Goal: Check status

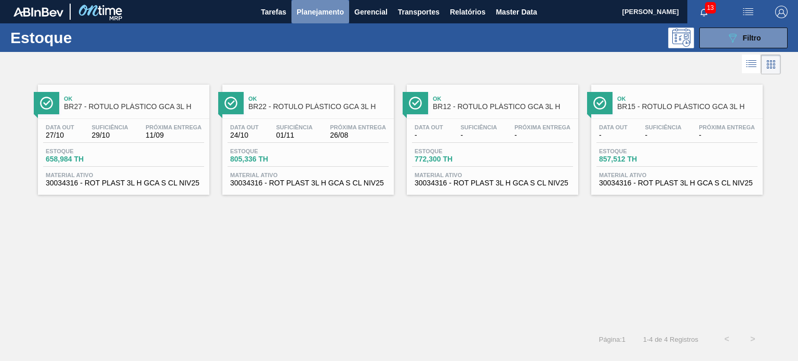
click at [328, 17] on span "Planejamento" at bounding box center [320, 12] width 47 height 12
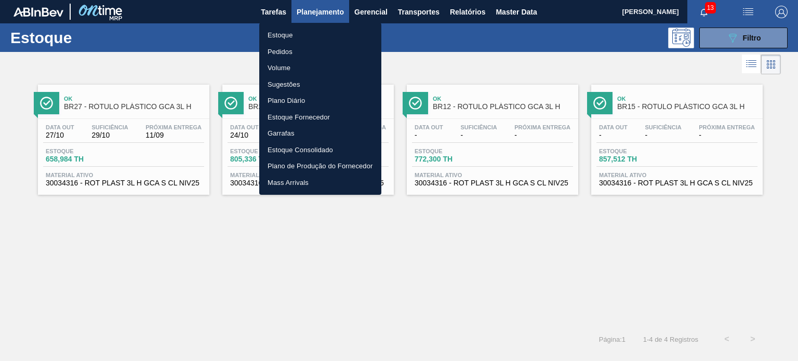
click at [304, 56] on li "Pedidos" at bounding box center [320, 52] width 122 height 17
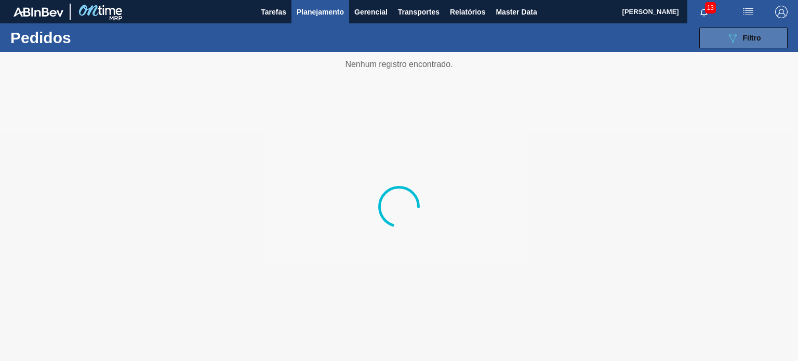
click at [723, 31] on button "089F7B8B-B2A5-4AFE-B5C0-19BA573D28AC Filtro" at bounding box center [743, 38] width 88 height 21
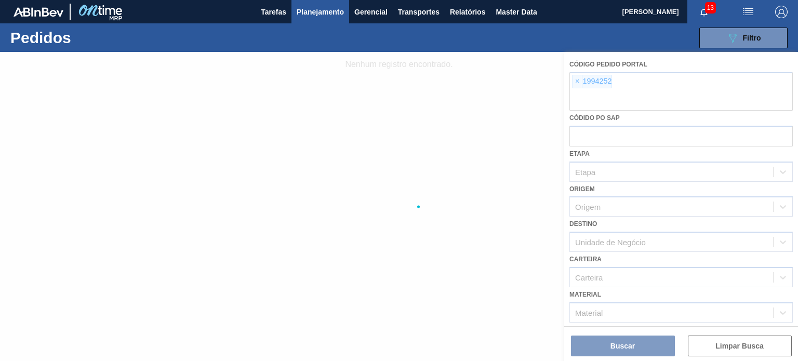
click at [589, 87] on div at bounding box center [399, 206] width 798 height 309
click at [579, 82] on div at bounding box center [399, 206] width 798 height 309
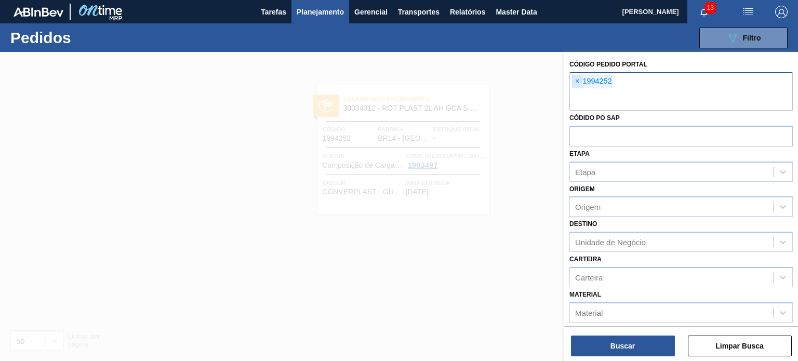
click at [578, 81] on span "×" at bounding box center [578, 81] width 10 height 12
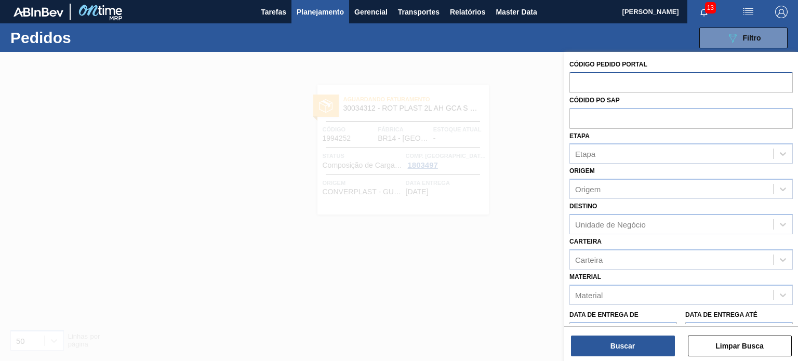
paste input "text"
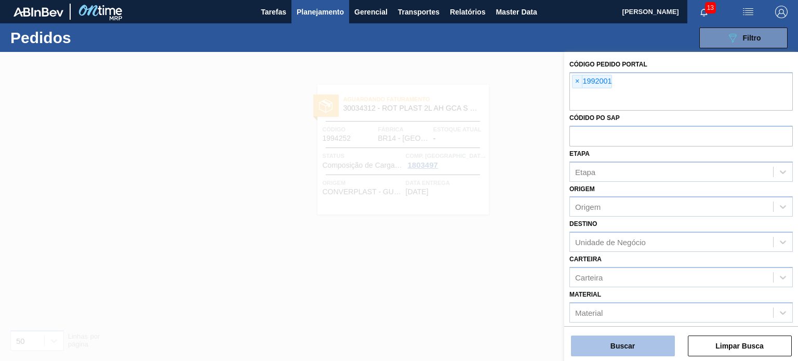
click at [640, 352] on button "Buscar" at bounding box center [623, 346] width 104 height 21
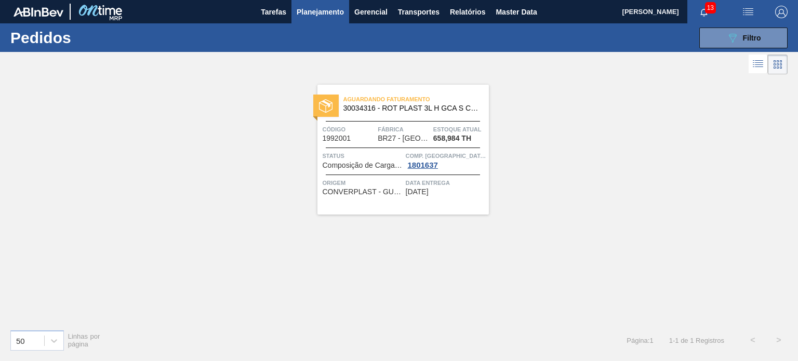
drag, startPoint x: 724, startPoint y: 39, endPoint x: 692, endPoint y: 63, distance: 40.1
click at [725, 40] on button "089F7B8B-B2A5-4AFE-B5C0-19BA573D28AC Filtro" at bounding box center [743, 38] width 88 height 21
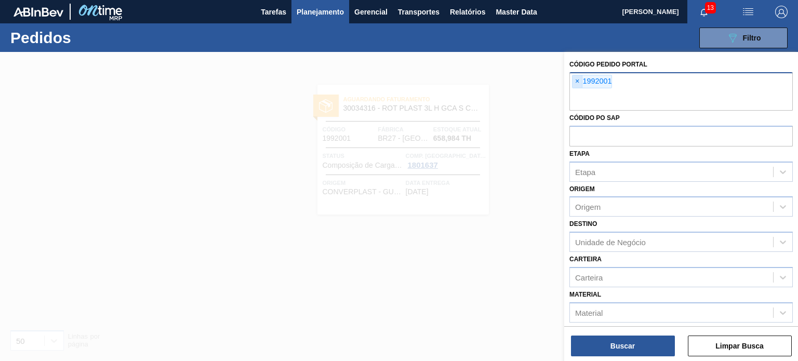
click at [576, 82] on span "×" at bounding box center [578, 81] width 10 height 12
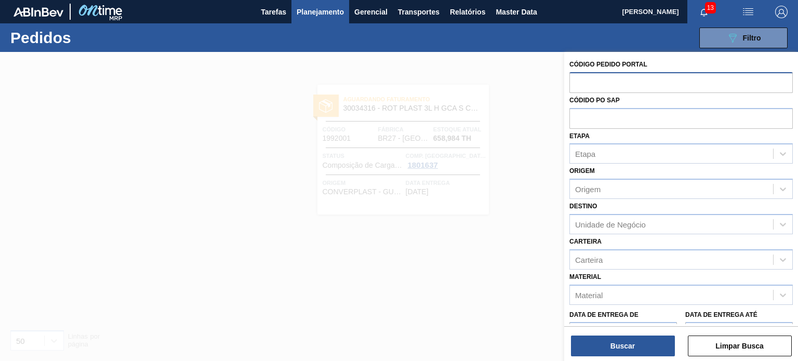
paste input "2001709"
type input "2001709"
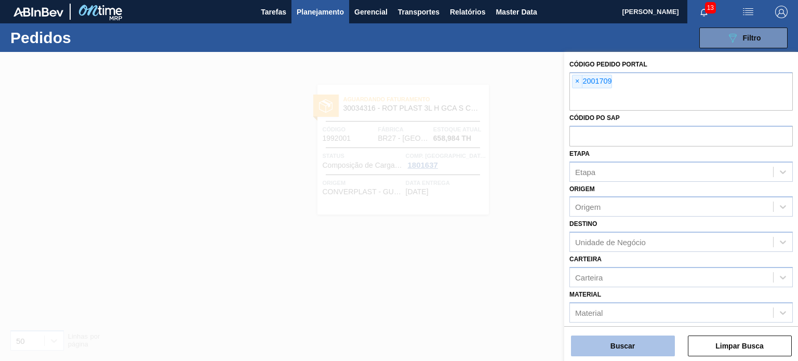
click at [644, 355] on button "Buscar" at bounding box center [623, 346] width 104 height 21
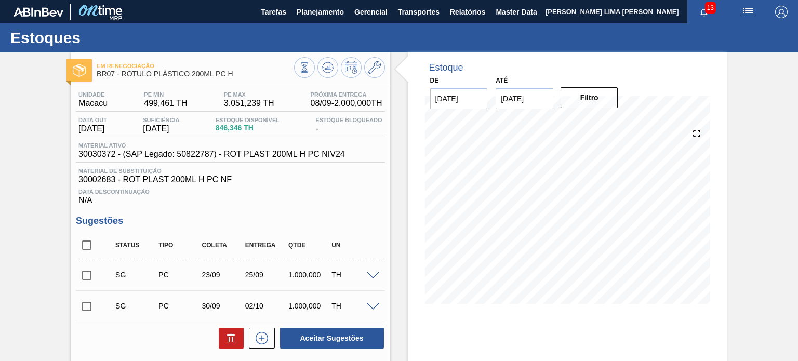
drag, startPoint x: 541, startPoint y: 89, endPoint x: 538, endPoint y: 95, distance: 7.0
click at [539, 93] on input "05/09/2025" at bounding box center [525, 98] width 58 height 21
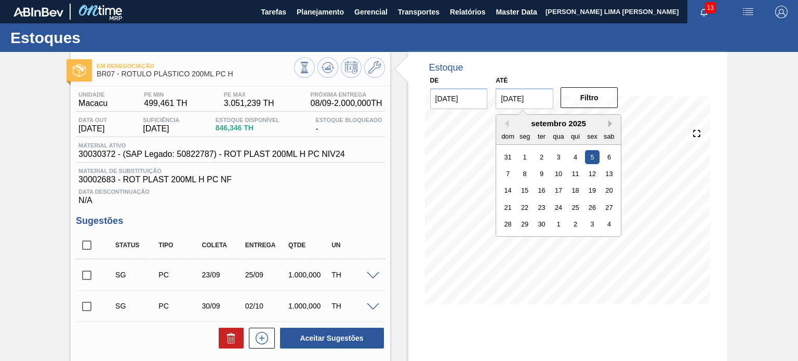
click at [608, 125] on button "Next Month" at bounding box center [611, 123] width 7 height 7
click at [609, 125] on button "Next Month" at bounding box center [611, 123] width 7 height 7
click at [611, 228] on div "31" at bounding box center [609, 224] width 14 height 14
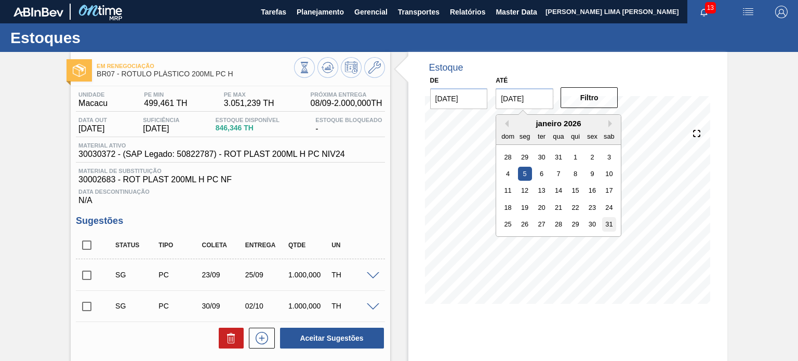
type input "[DATE]"
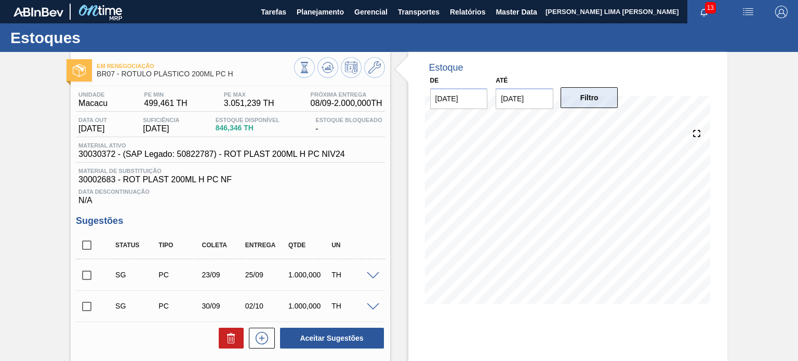
click at [583, 105] on button "Filtro" at bounding box center [590, 97] width 58 height 21
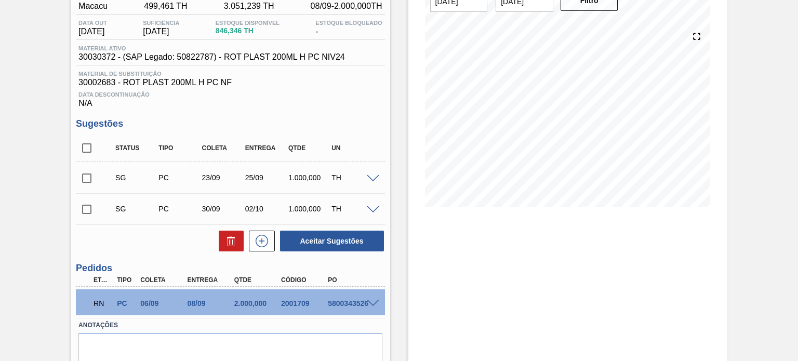
scroll to position [104, 0]
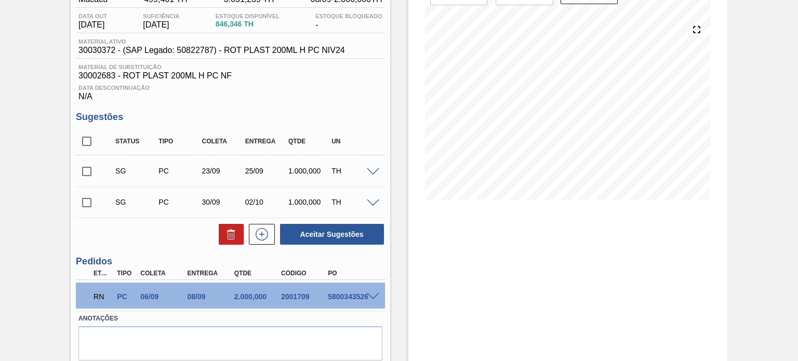
click at [370, 292] on div at bounding box center [374, 296] width 21 height 8
click at [372, 295] on span at bounding box center [373, 297] width 12 height 8
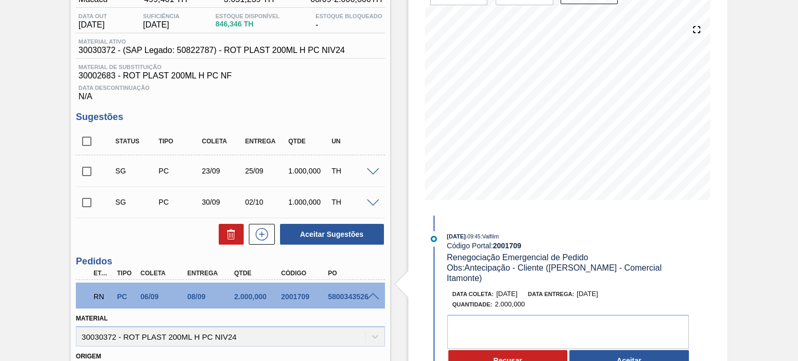
scroll to position [208, 0]
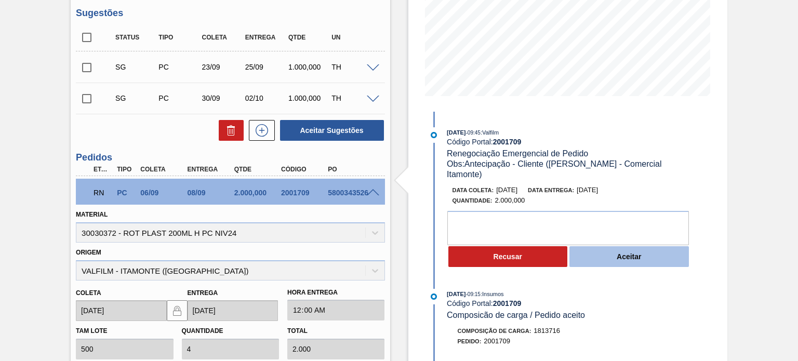
click at [618, 255] on button "Aceitar" at bounding box center [628, 256] width 119 height 21
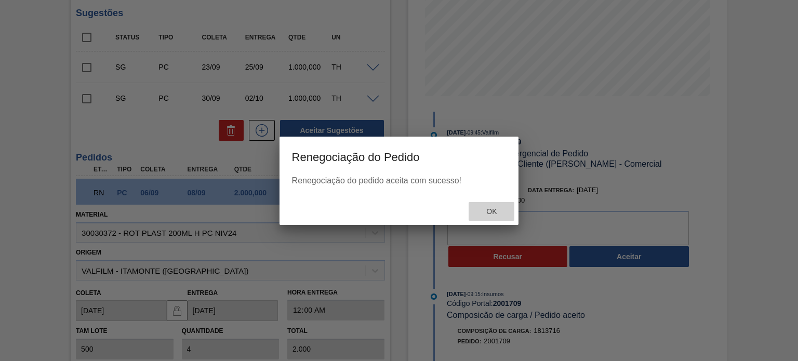
click at [486, 206] on div "Ok" at bounding box center [492, 211] width 46 height 19
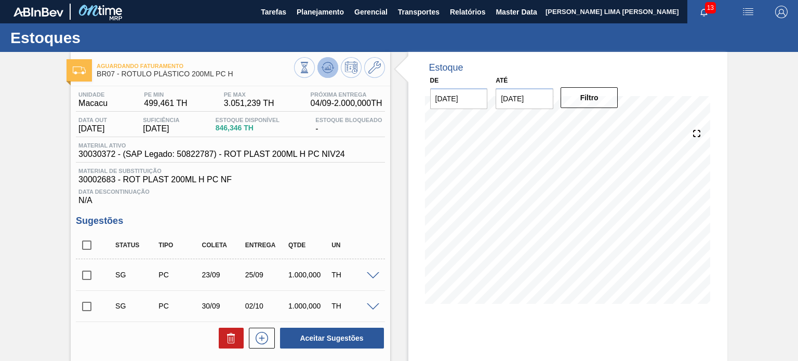
click at [310, 71] on icon at bounding box center [304, 67] width 11 height 11
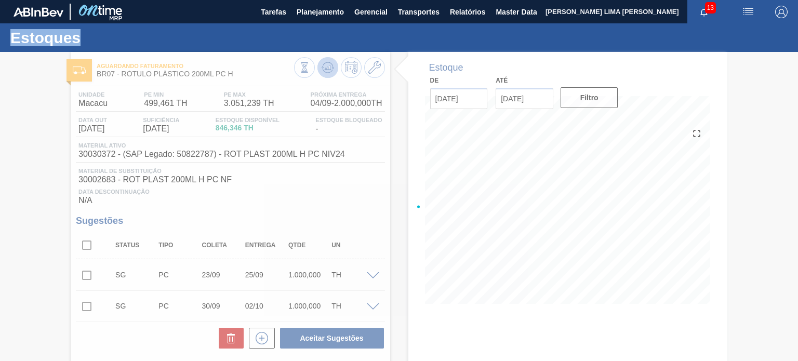
click at [332, 71] on div at bounding box center [399, 206] width 798 height 309
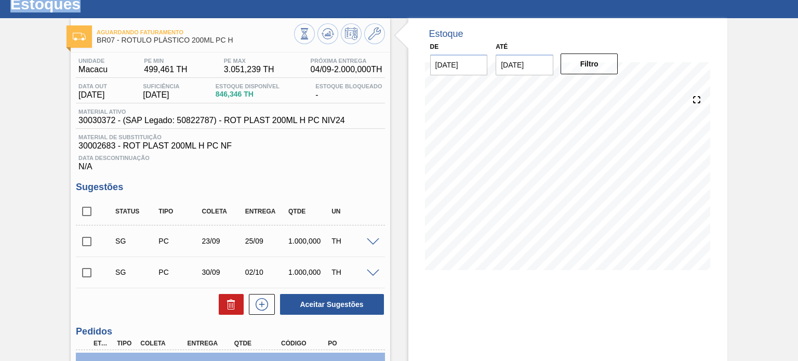
scroll to position [52, 0]
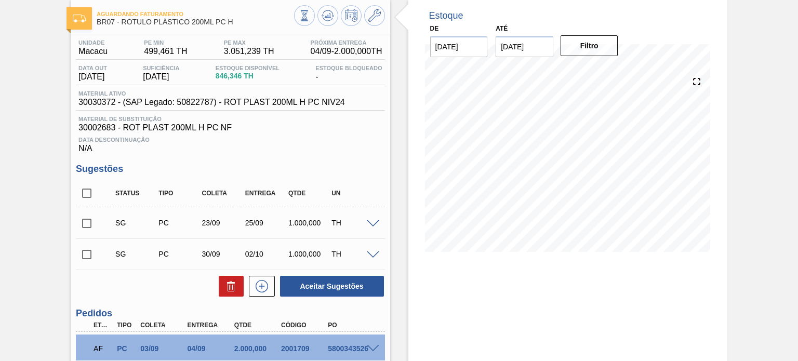
click at [91, 221] on input "checkbox" at bounding box center [87, 223] width 22 height 22
checkbox input "true"
click at [85, 249] on input "checkbox" at bounding box center [87, 255] width 22 height 22
checkbox input "true"
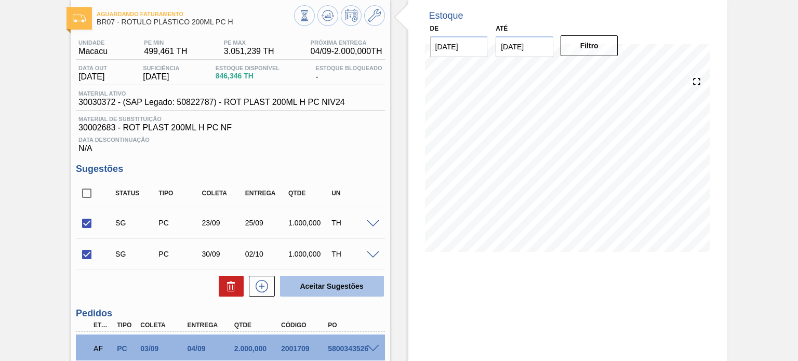
click at [349, 286] on button "Aceitar Sugestões" at bounding box center [332, 286] width 104 height 21
checkbox input "false"
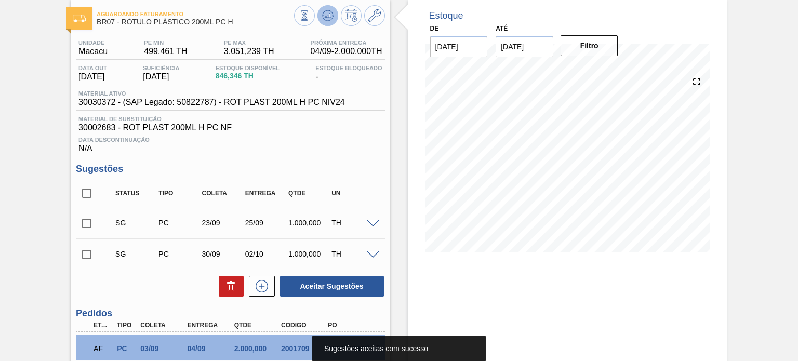
click at [310, 14] on icon at bounding box center [304, 15] width 11 height 11
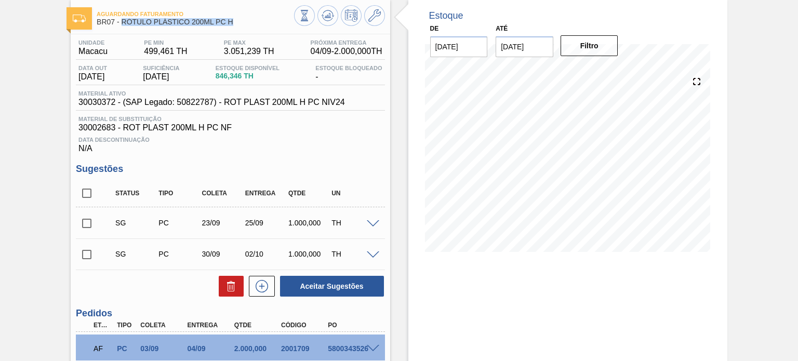
drag, startPoint x: 235, startPoint y: 24, endPoint x: 122, endPoint y: 28, distance: 113.3
click at [122, 28] on div "Aguardando Faturamento BR07 - RÓTULO PLÁSTICO 200ML PC H" at bounding box center [195, 18] width 197 height 23
copy span "RÓTULO PLÁSTICO 200ML PC H"
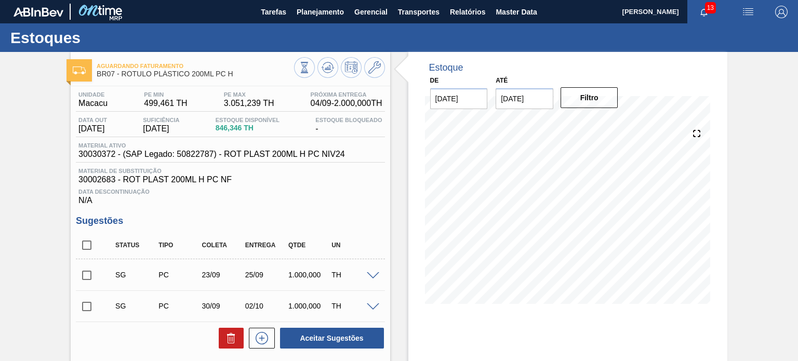
click at [89, 272] on input "checkbox" at bounding box center [87, 275] width 22 height 22
click at [356, 351] on div "Unidade Macacu PE MIN 499,461 TH PE MAX 3.051,239 TH Próxima Entrega 04/09 - 2.…" at bounding box center [230, 290] width 319 height 409
click at [354, 347] on button "Aceitar Sugestões" at bounding box center [332, 338] width 104 height 21
checkbox input "false"
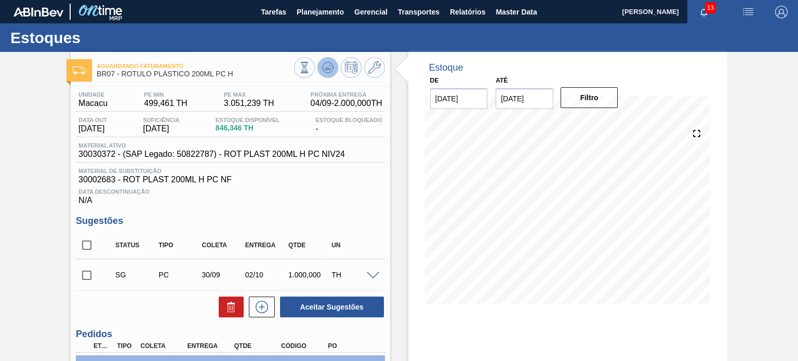
click at [329, 65] on icon at bounding box center [327, 67] width 7 height 5
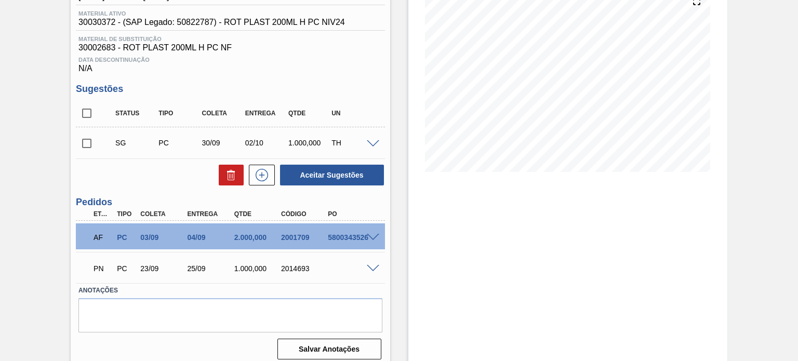
scroll to position [139, 0]
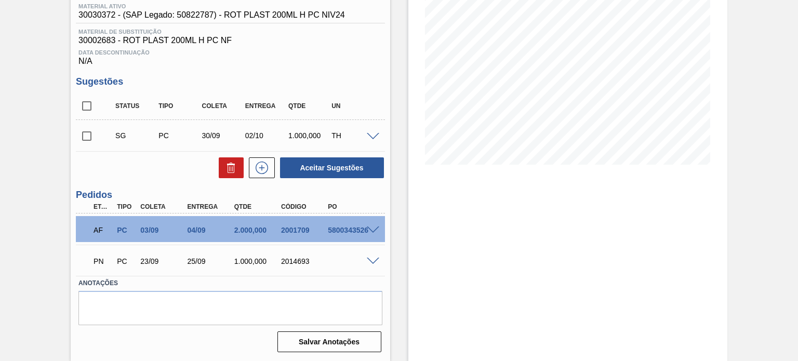
click at [293, 263] on div "2014693" at bounding box center [303, 261] width 51 height 8
copy div "2014693"
click at [8, 153] on div "Aguardando Faturamento BR07 - RÓTULO PLÁSTICO 200ML PC H Unidade Macacu PE MIN …" at bounding box center [399, 137] width 798 height 448
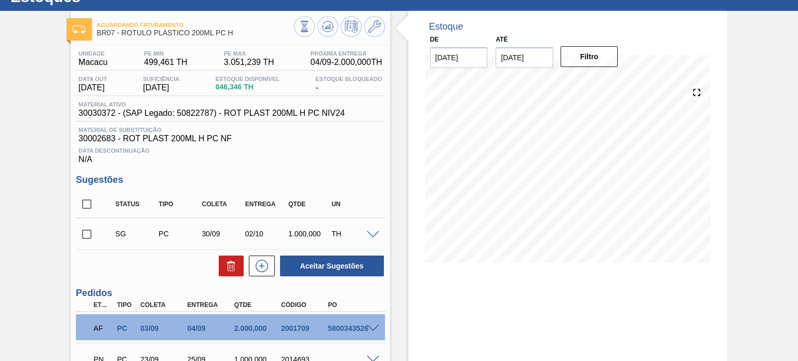
scroll to position [0, 0]
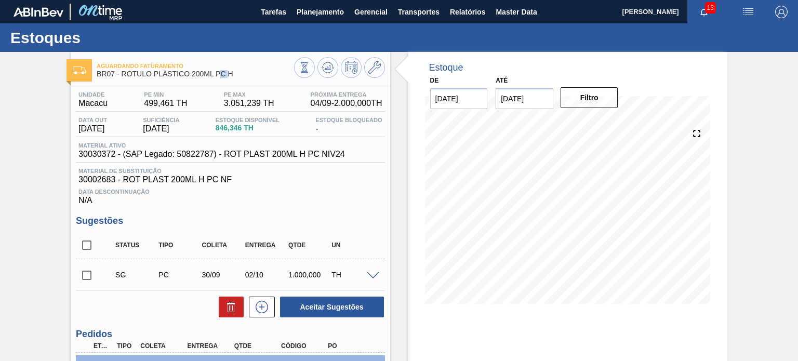
drag, startPoint x: 230, startPoint y: 73, endPoint x: 220, endPoint y: 73, distance: 9.4
click at [218, 72] on span "BR07 - RÓTULO PLÁSTICO 200ML PC H" at bounding box center [195, 74] width 197 height 8
click at [237, 78] on div "Aguardando Faturamento BR07 - RÓTULO PLÁSTICO 200ML PC H" at bounding box center [195, 70] width 197 height 23
drag, startPoint x: 233, startPoint y: 77, endPoint x: 119, endPoint y: 78, distance: 113.8
click at [119, 78] on div "Aguardando Faturamento BR07 - RÓTULO PLÁSTICO 200ML PC H" at bounding box center [195, 70] width 197 height 23
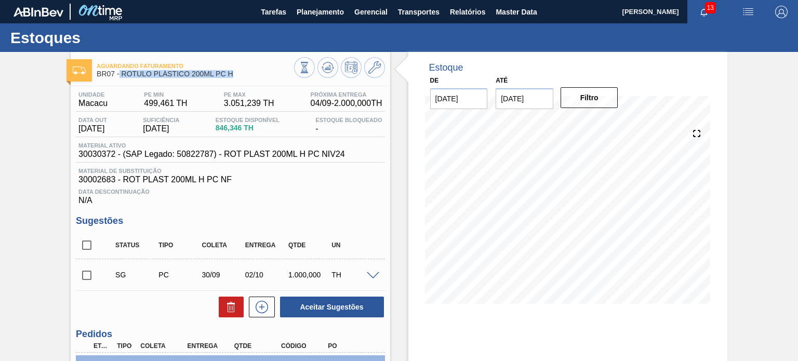
copy span "RÓTULO PLÁSTICO 200ML PC H"
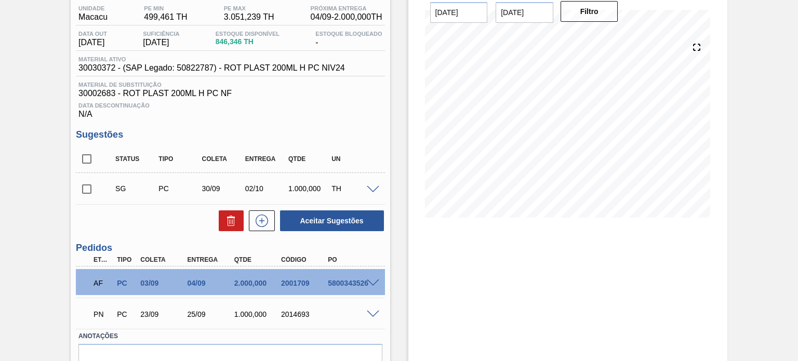
scroll to position [139, 0]
